Goal: Transaction & Acquisition: Purchase product/service

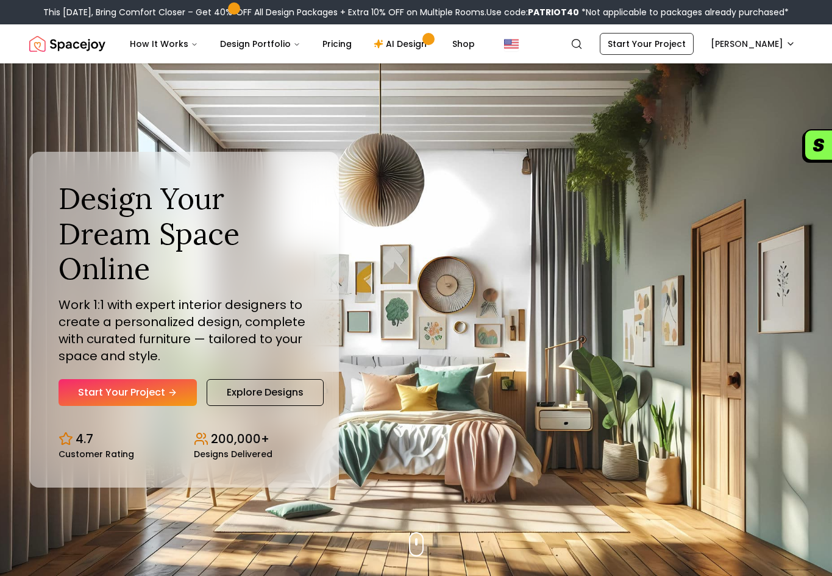
click at [567, 15] on b "PATRIOT40" at bounding box center [553, 12] width 51 height 12
click at [567, 10] on b "PATRIOT40" at bounding box center [553, 12] width 51 height 12
copy div "PATRIOT40"
click at [400, 42] on link "AI Design" at bounding box center [402, 44] width 76 height 24
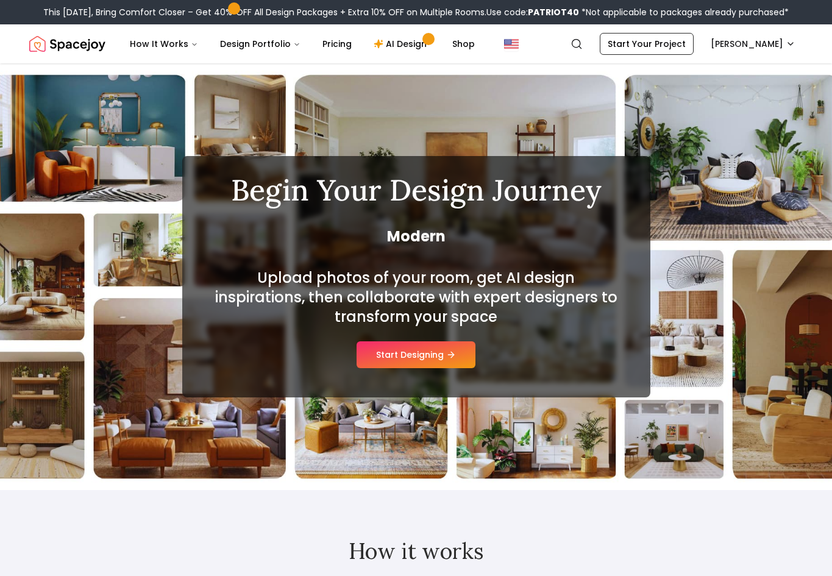
click at [315, 40] on link "Pricing" at bounding box center [337, 44] width 49 height 24
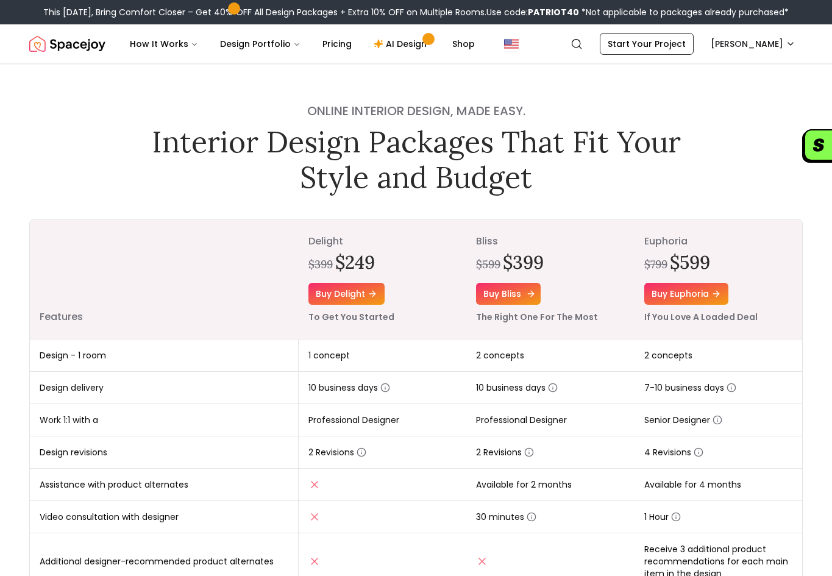
click at [521, 298] on link "Buy bliss" at bounding box center [508, 294] width 65 height 22
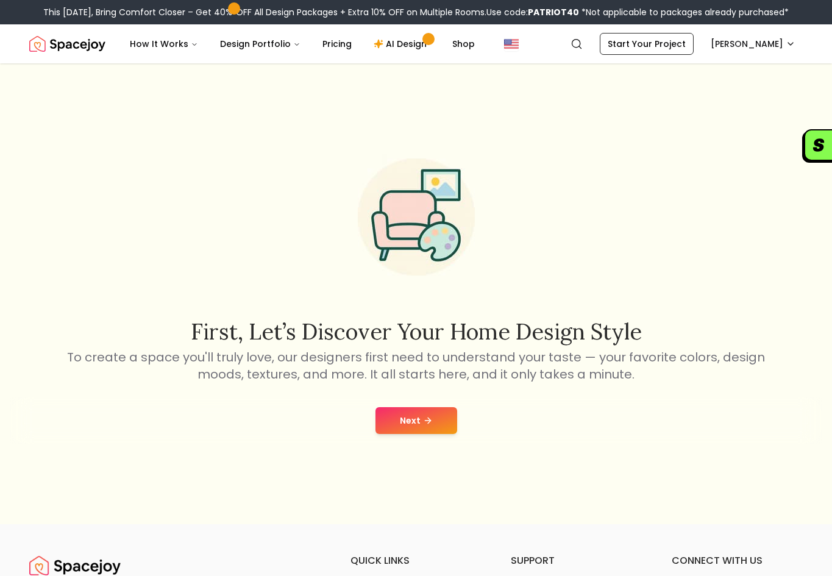
click at [424, 440] on div "Next" at bounding box center [416, 420] width 812 height 46
click at [438, 421] on button "Next" at bounding box center [416, 420] width 82 height 27
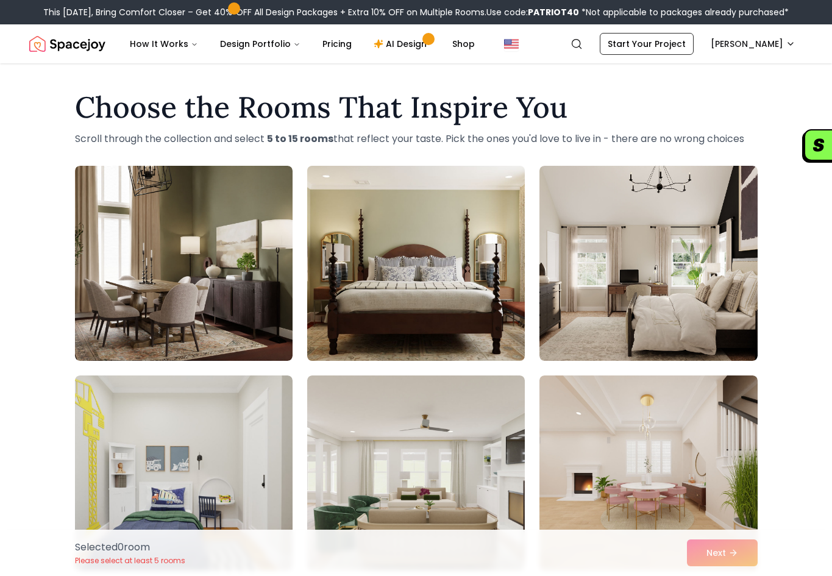
click at [426, 289] on img at bounding box center [416, 263] width 229 height 205
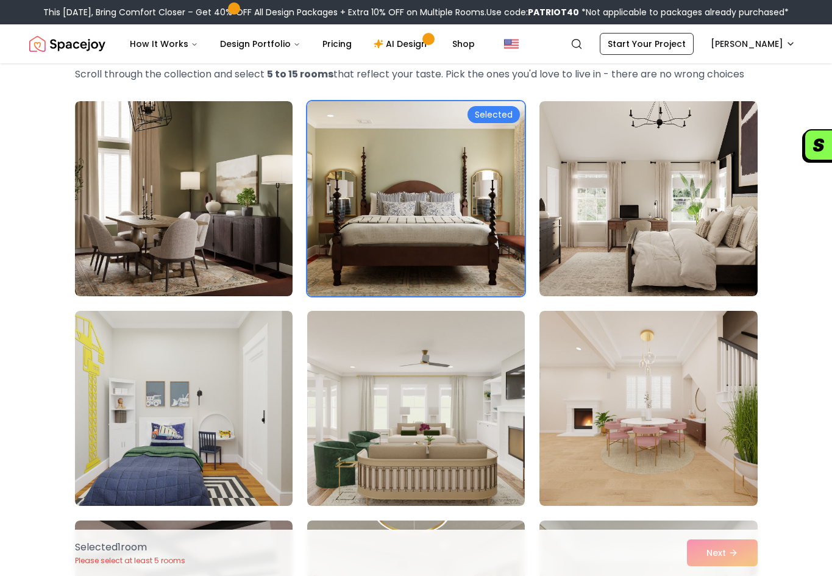
scroll to position [122, 0]
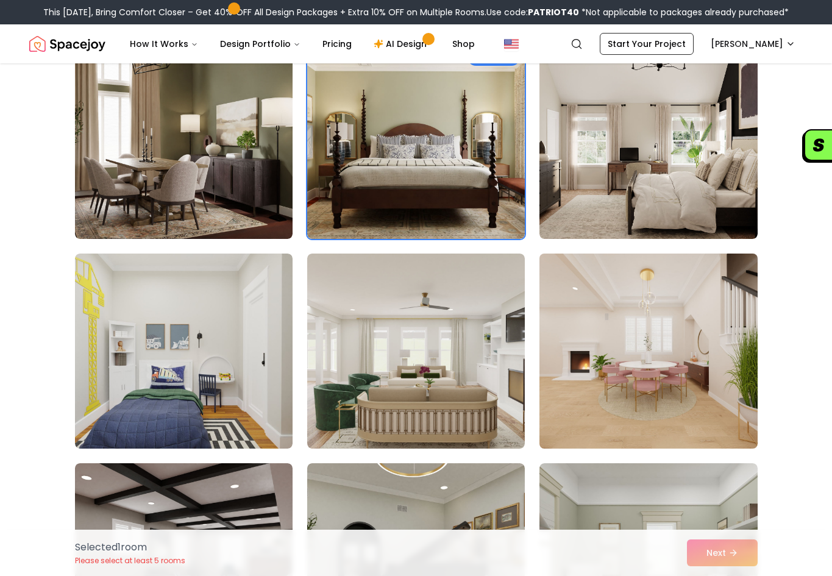
click at [667, 405] on img at bounding box center [648, 351] width 229 height 205
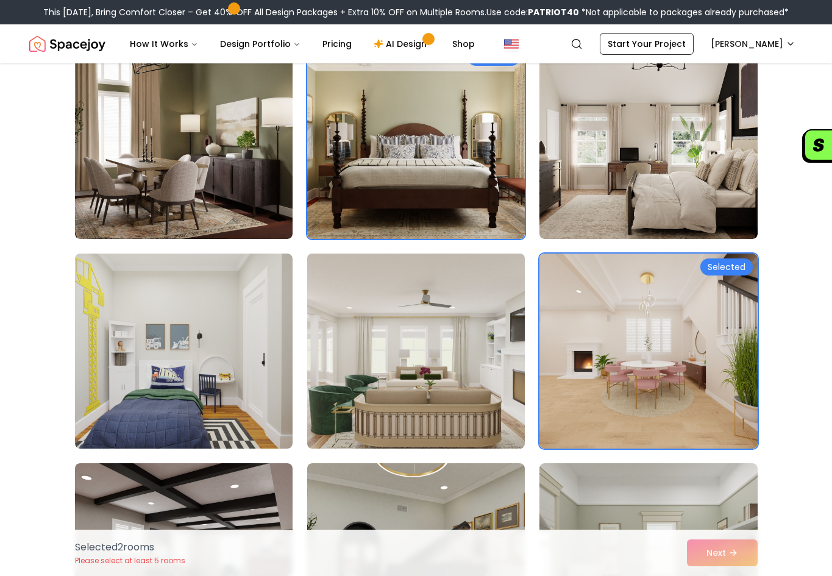
click at [433, 382] on img at bounding box center [416, 351] width 229 height 205
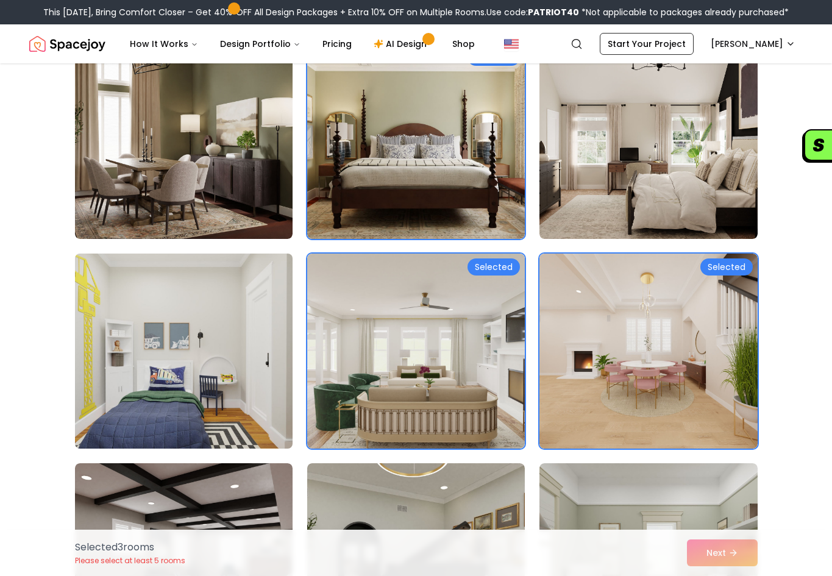
click at [254, 342] on img at bounding box center [183, 351] width 229 height 205
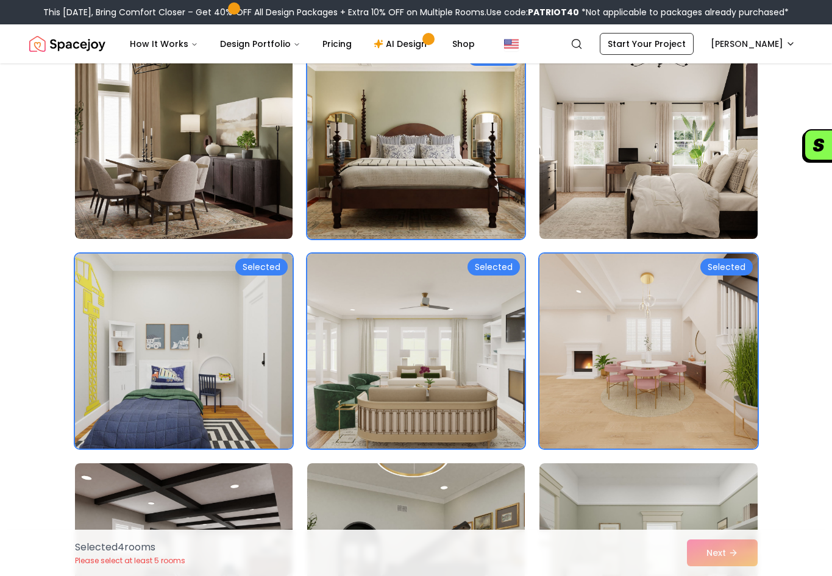
click at [687, 178] on img at bounding box center [648, 141] width 229 height 205
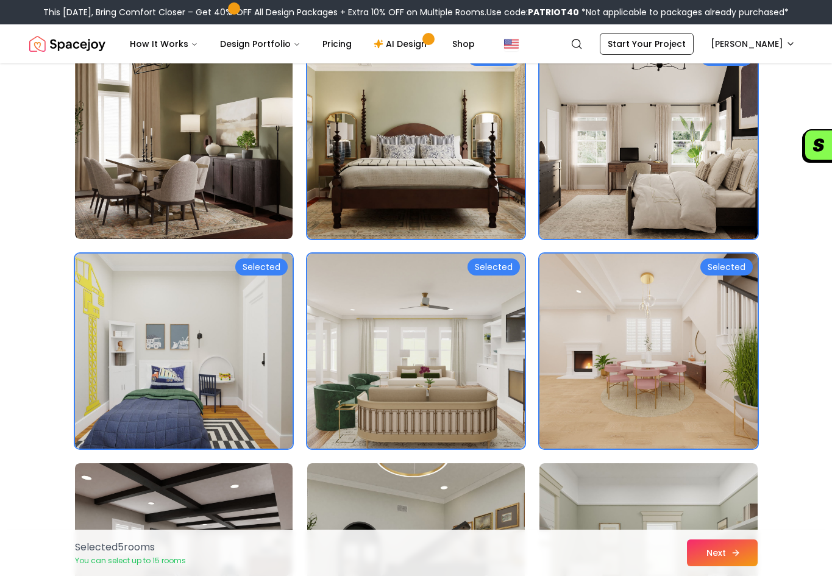
click at [743, 562] on button "Next" at bounding box center [722, 552] width 71 height 27
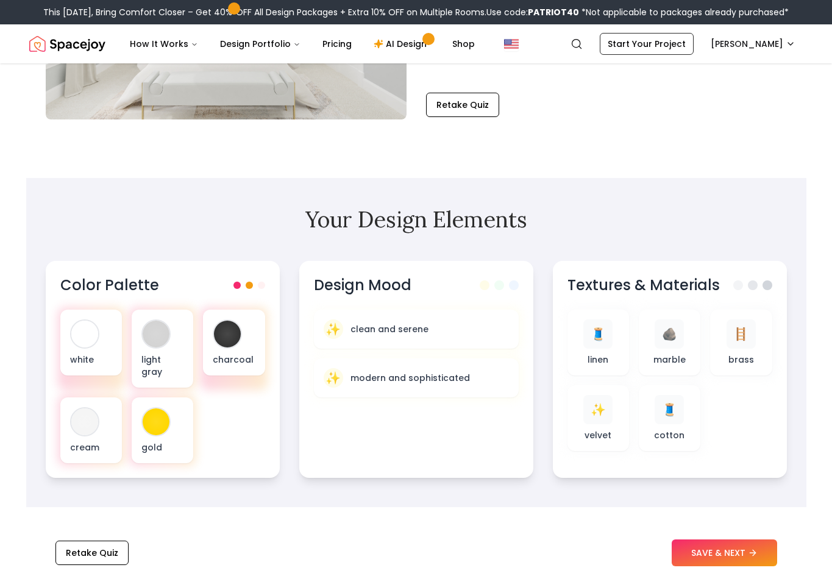
scroll to position [244, 0]
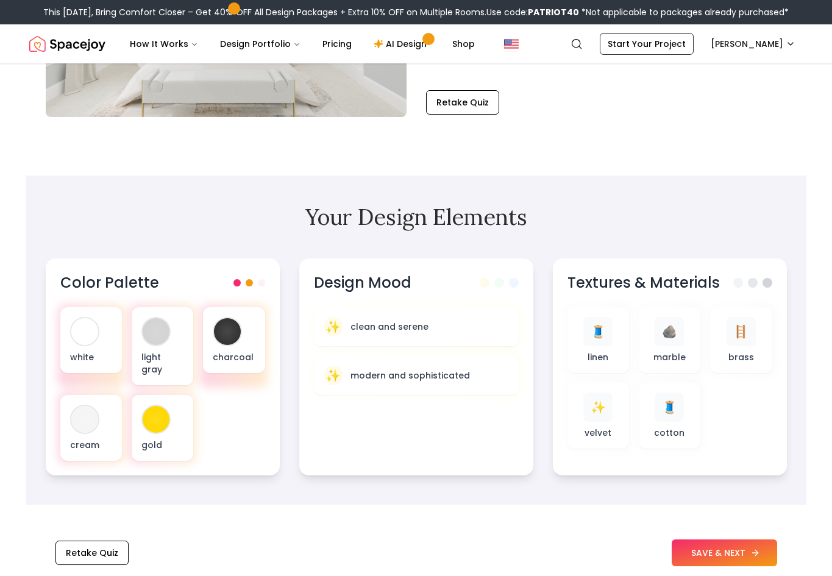
click at [716, 550] on button "SAVE & NEXT" at bounding box center [724, 552] width 105 height 27
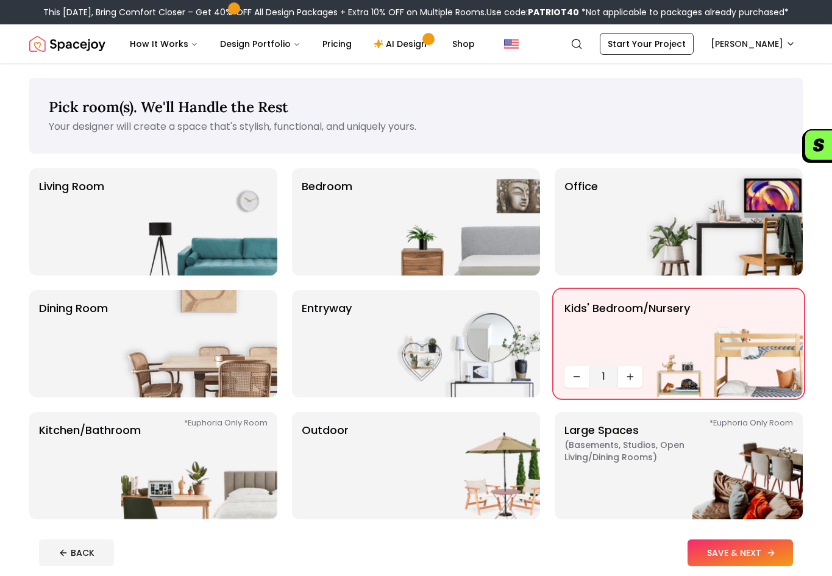
click at [714, 547] on button "SAVE & NEXT" at bounding box center [739, 552] width 105 height 27
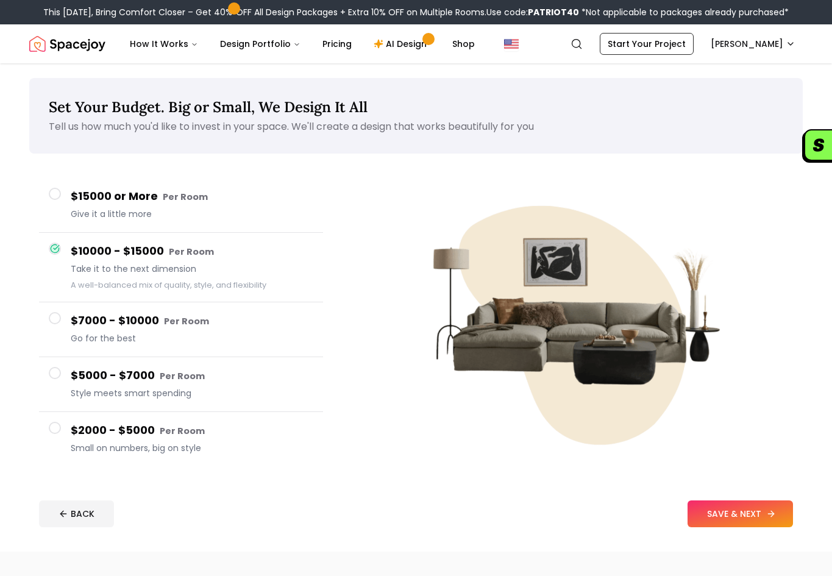
click at [706, 504] on button "SAVE & NEXT" at bounding box center [739, 513] width 105 height 27
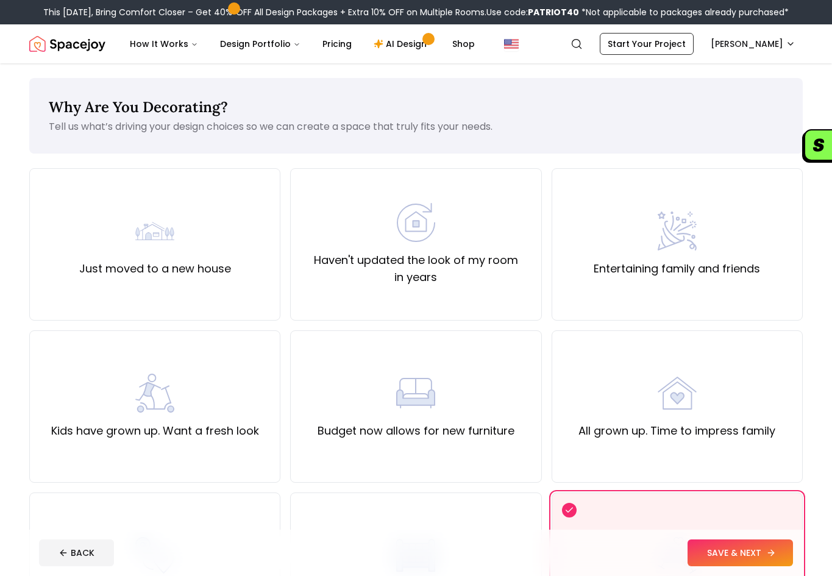
click at [730, 554] on button "SAVE & NEXT" at bounding box center [739, 552] width 105 height 27
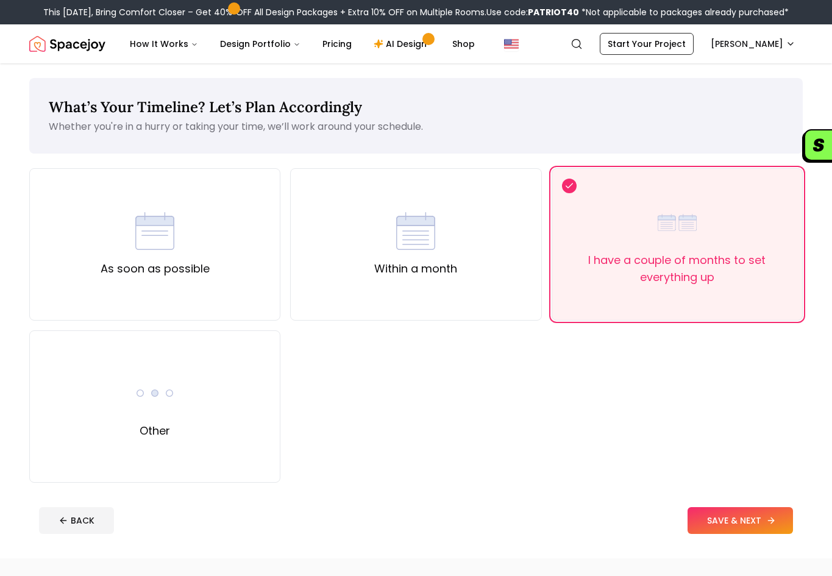
click at [732, 515] on button "SAVE & NEXT" at bounding box center [739, 520] width 105 height 27
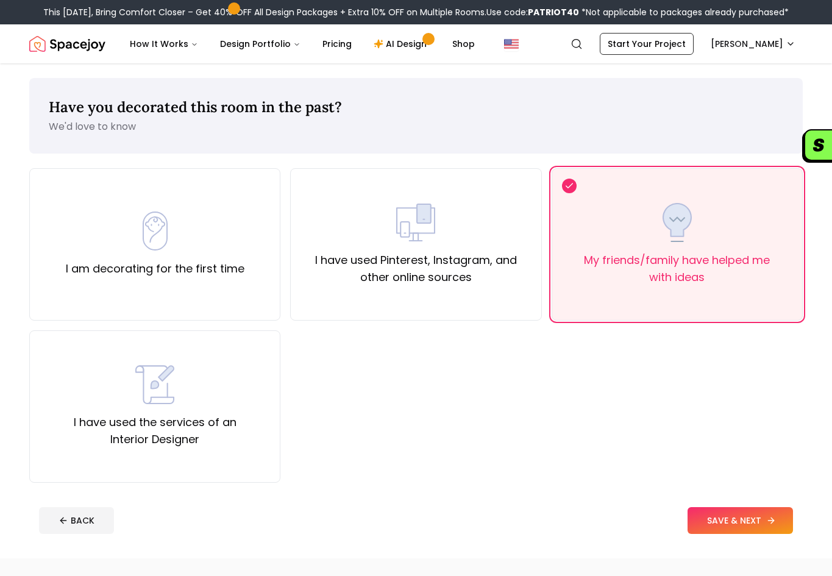
click at [732, 515] on button "SAVE & NEXT" at bounding box center [739, 520] width 105 height 27
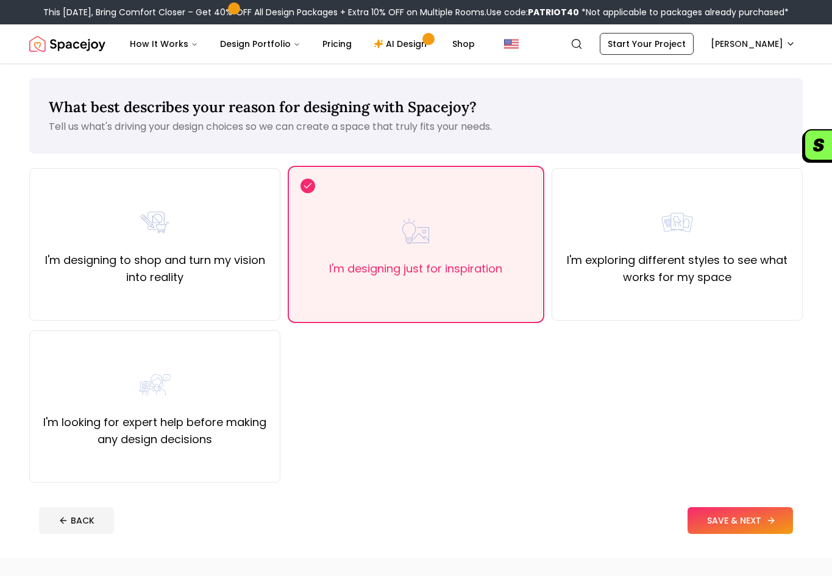
click at [734, 517] on button "SAVE & NEXT" at bounding box center [739, 520] width 105 height 27
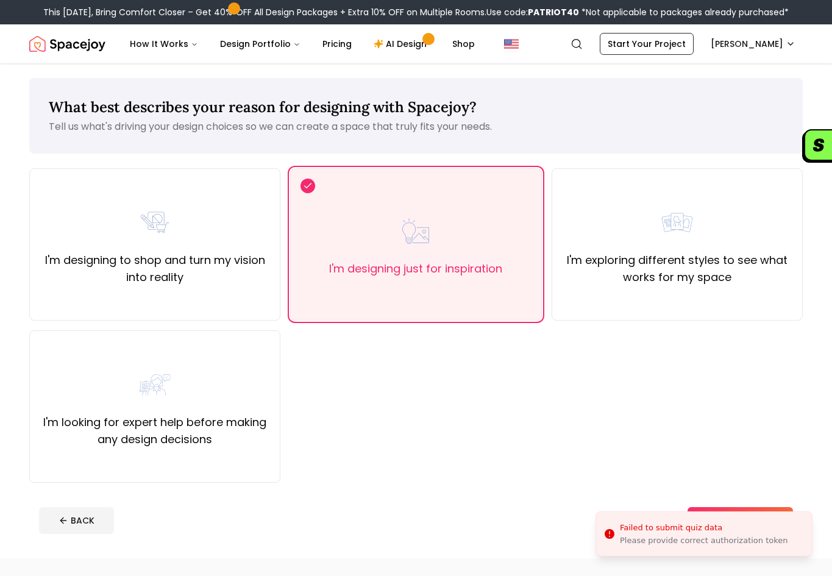
click at [734, 516] on li "Failed to submit quiz data Please provide correct authorization token" at bounding box center [703, 533] width 217 height 45
click at [703, 325] on div "I'm designing to shop and turn my vision into reality I'm designing just for in…" at bounding box center [415, 325] width 773 height 314
click at [715, 310] on div "I'm exploring different styles to see what works for my space" at bounding box center [677, 244] width 251 height 152
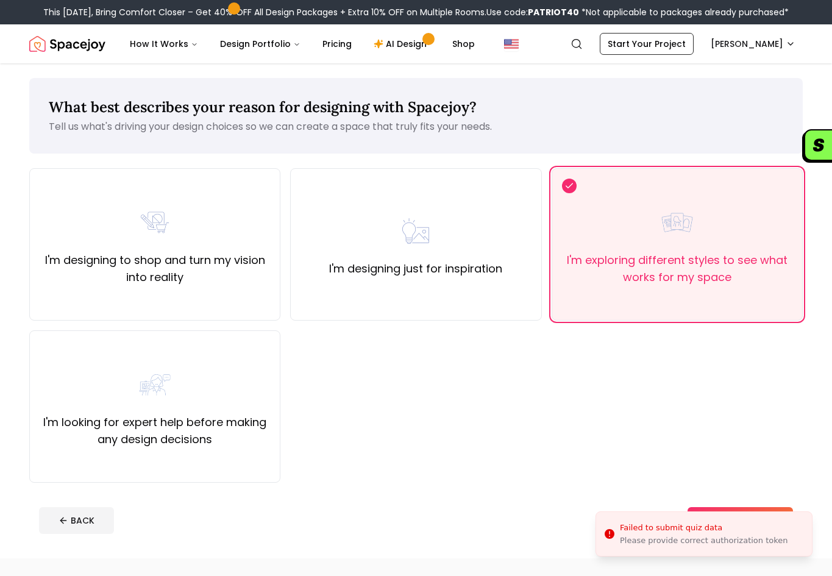
click at [739, 511] on li "Failed to submit quiz data Please provide correct authorization token" at bounding box center [703, 533] width 217 height 45
click at [213, 418] on label "I'm looking for expert help before making any design decisions" at bounding box center [155, 431] width 230 height 34
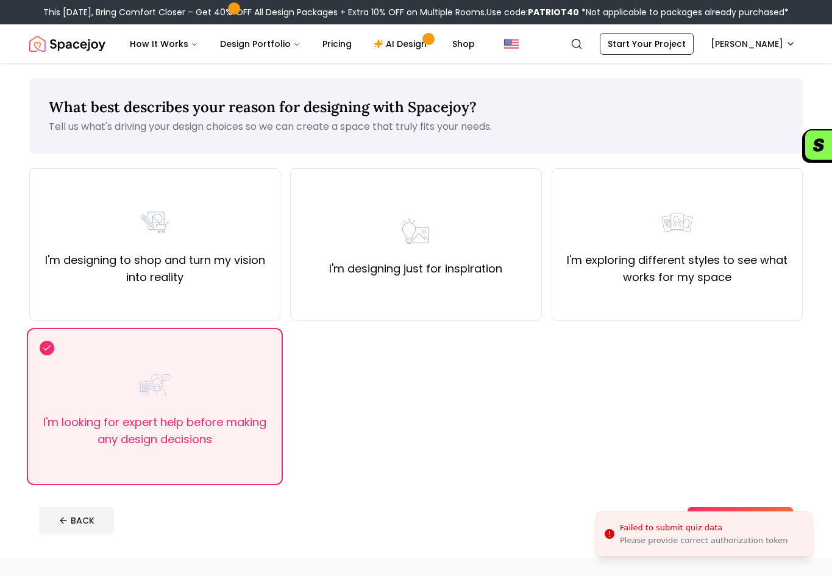
click at [707, 511] on li "Failed to submit quiz data Please provide correct authorization token" at bounding box center [703, 533] width 217 height 45
click at [716, 511] on li "Failed to submit quiz data Please provide correct authorization token" at bounding box center [703, 533] width 217 height 45
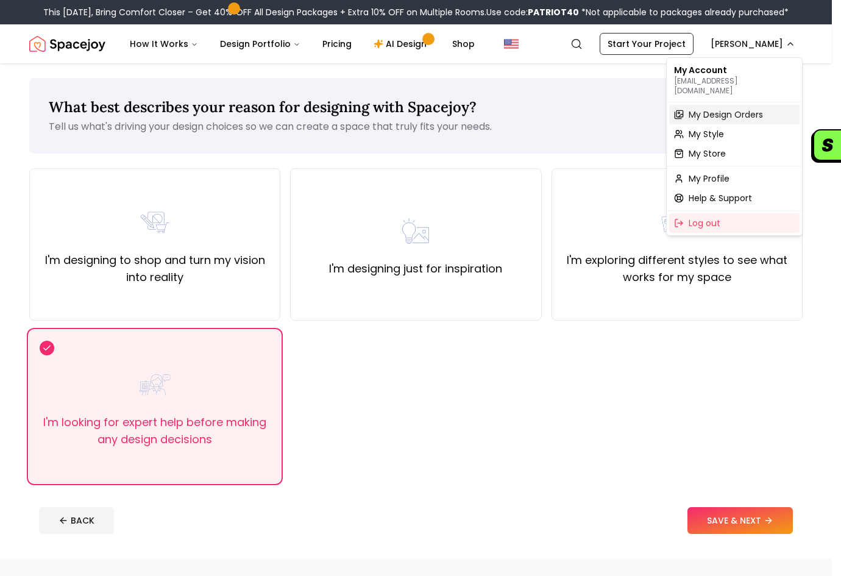
click at [735, 108] on span "My Design Orders" at bounding box center [726, 114] width 74 height 12
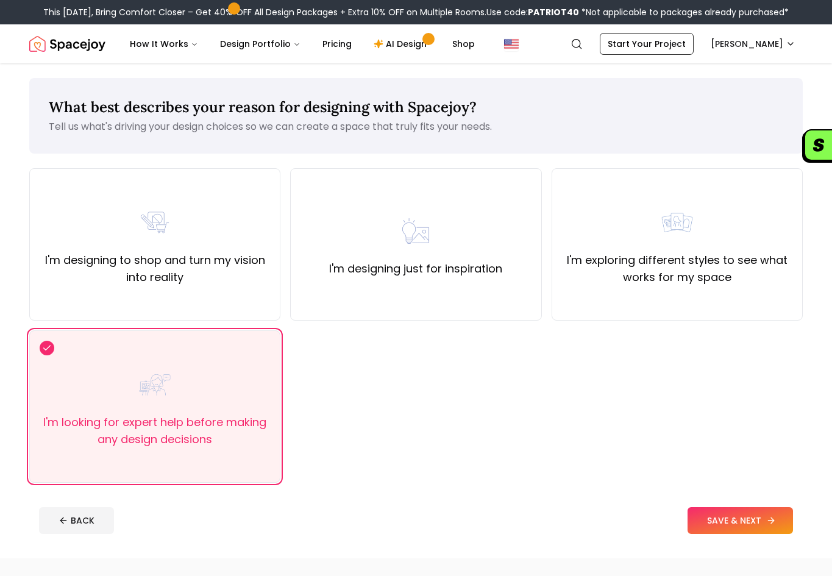
click at [731, 521] on button "SAVE & NEXT" at bounding box center [739, 520] width 105 height 27
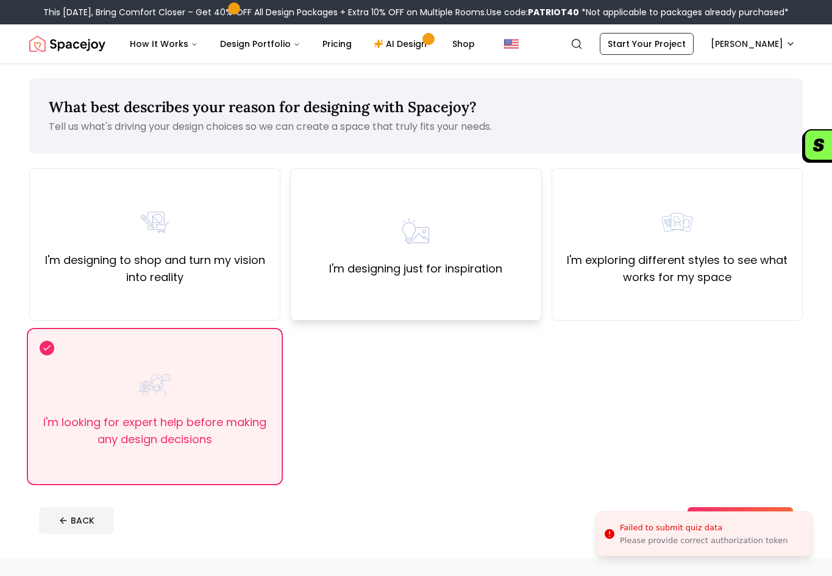
click at [500, 271] on label "I'm designing just for inspiration" at bounding box center [415, 268] width 173 height 17
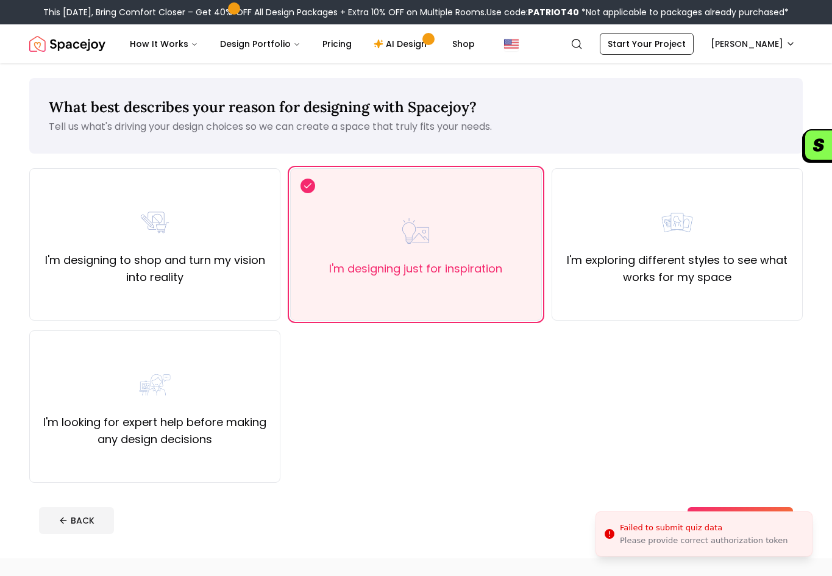
click at [739, 511] on li "Failed to submit quiz data Please provide correct authorization token" at bounding box center [703, 533] width 217 height 45
click at [328, 51] on link "Pricing" at bounding box center [337, 44] width 49 height 24
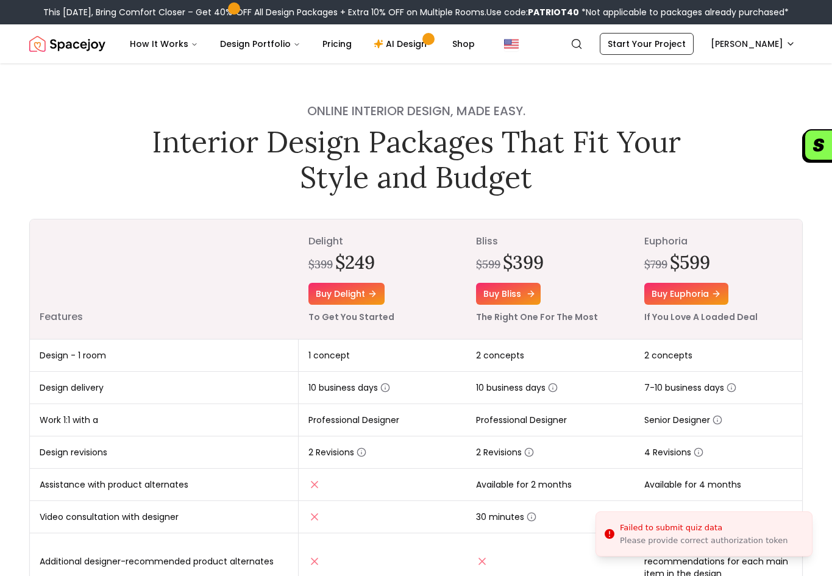
click at [511, 288] on link "Buy bliss" at bounding box center [508, 294] width 65 height 22
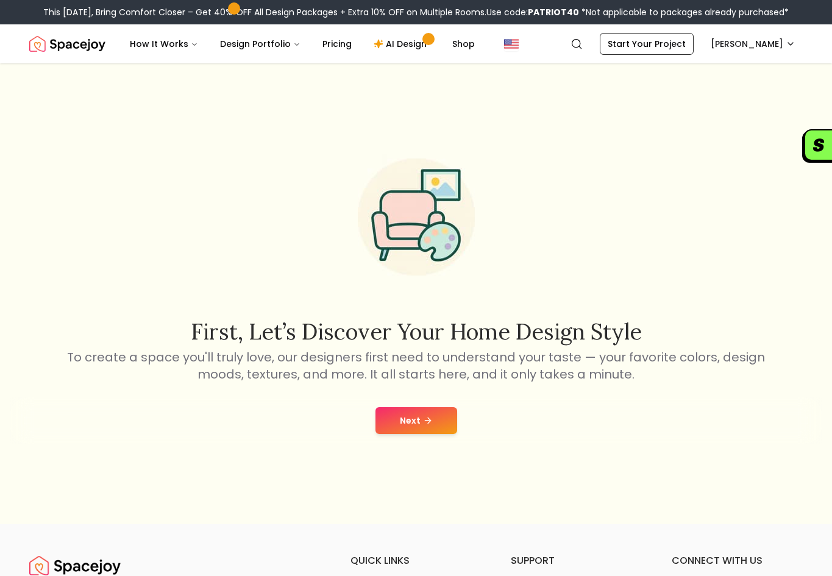
click at [429, 422] on icon at bounding box center [429, 419] width 3 height 5
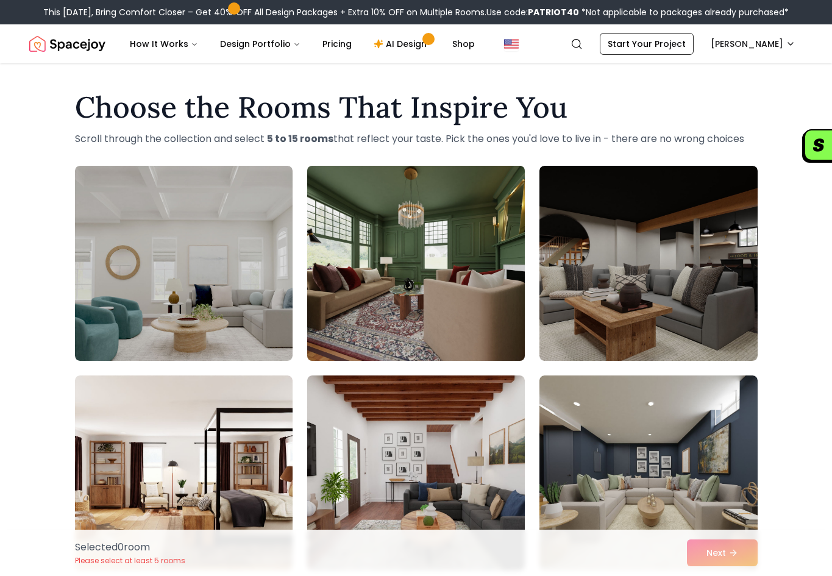
click at [453, 285] on img at bounding box center [416, 263] width 229 height 205
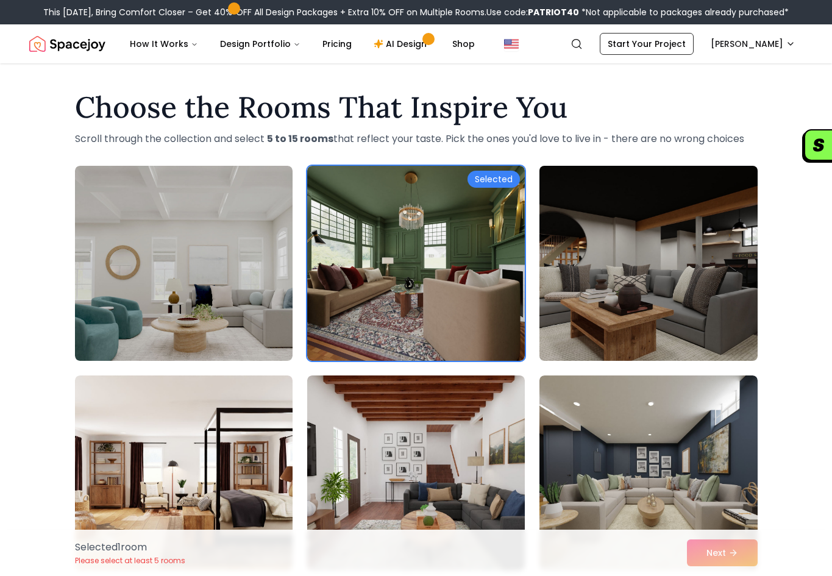
click at [698, 338] on img at bounding box center [648, 263] width 229 height 205
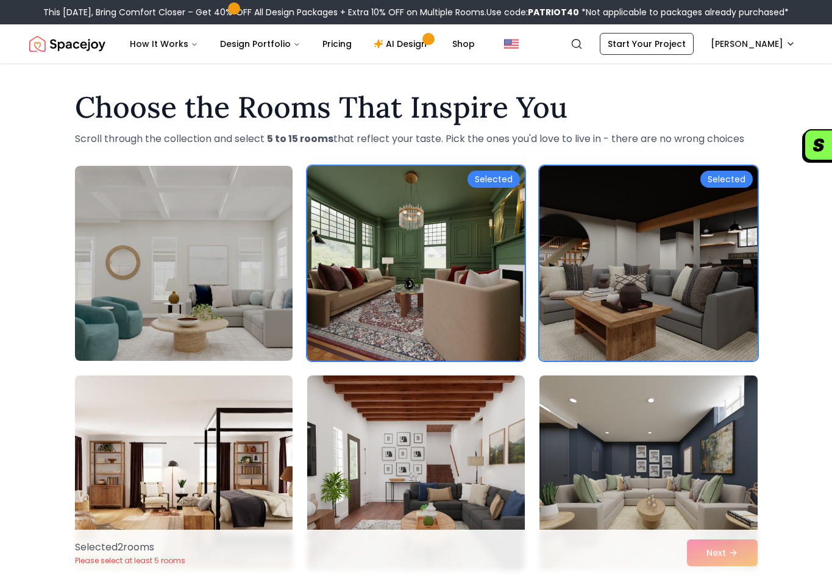
click at [620, 460] on img at bounding box center [648, 473] width 229 height 205
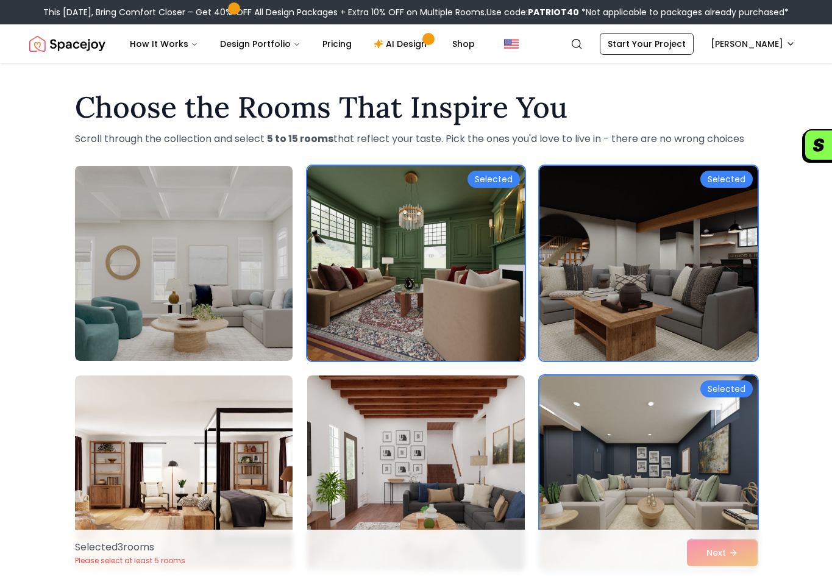
click at [441, 433] on img at bounding box center [416, 473] width 229 height 205
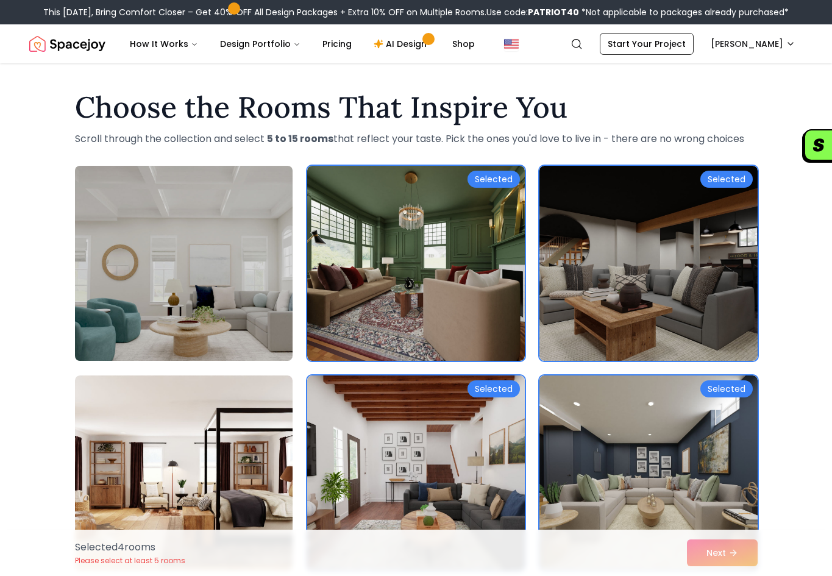
click at [201, 333] on img at bounding box center [183, 263] width 229 height 205
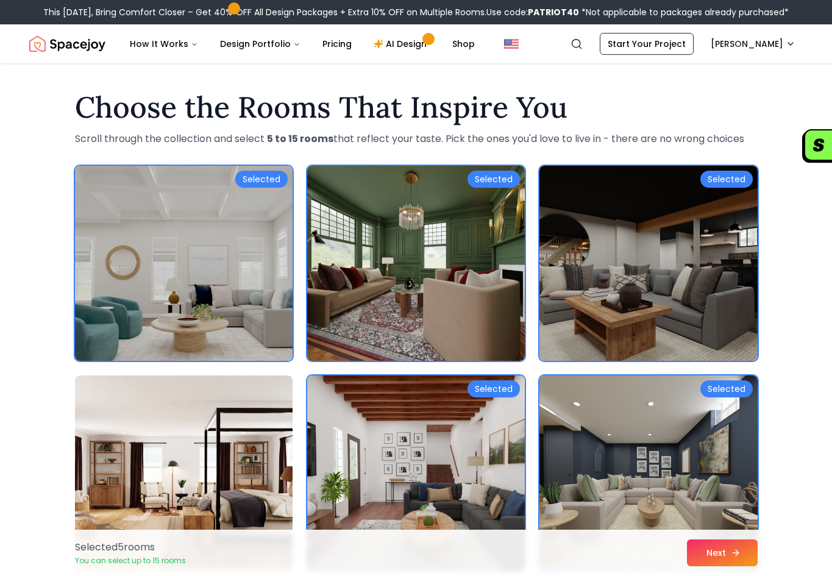
click at [717, 555] on button "Next" at bounding box center [722, 552] width 71 height 27
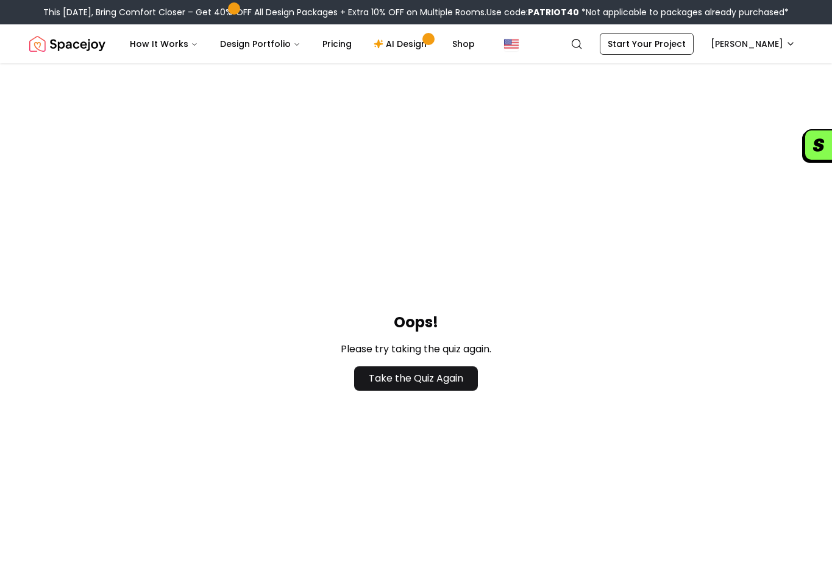
click at [320, 13] on div "This [DATE], Bring Comfort Closer – Get 40% OFF All Design Packages + Extra 10%…" at bounding box center [415, 12] width 745 height 12
click at [278, 52] on button "Design Portfolio" at bounding box center [260, 44] width 100 height 24
